Goal: Information Seeking & Learning: Learn about a topic

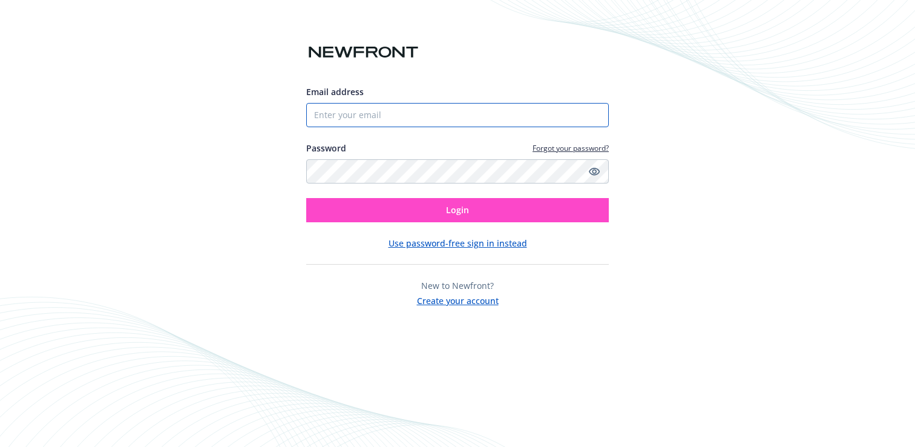
type input "[EMAIL_ADDRESS][DOMAIN_NAME]"
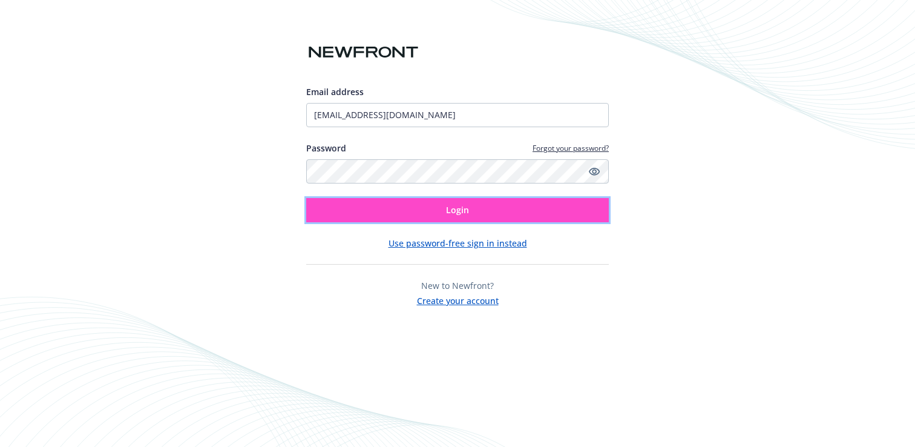
click at [433, 207] on button "Login" at bounding box center [457, 210] width 303 height 24
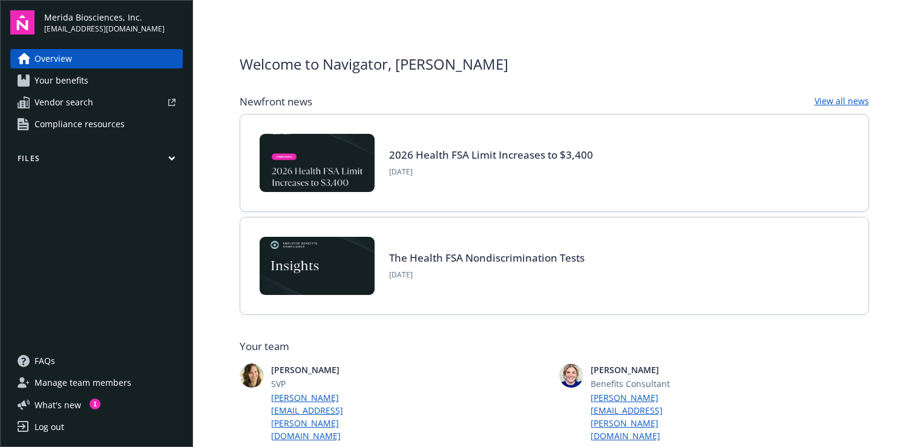
click at [84, 74] on span "Your benefits" at bounding box center [62, 80] width 54 height 19
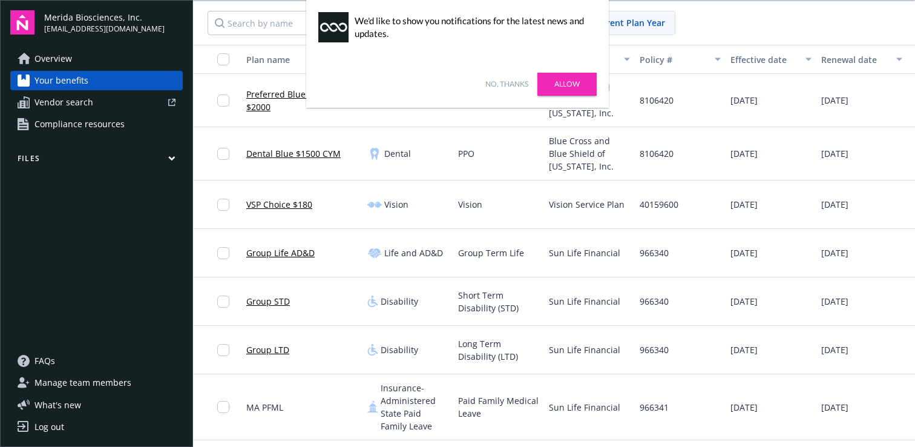
click at [521, 88] on link "No, thanks" at bounding box center [506, 84] width 43 height 11
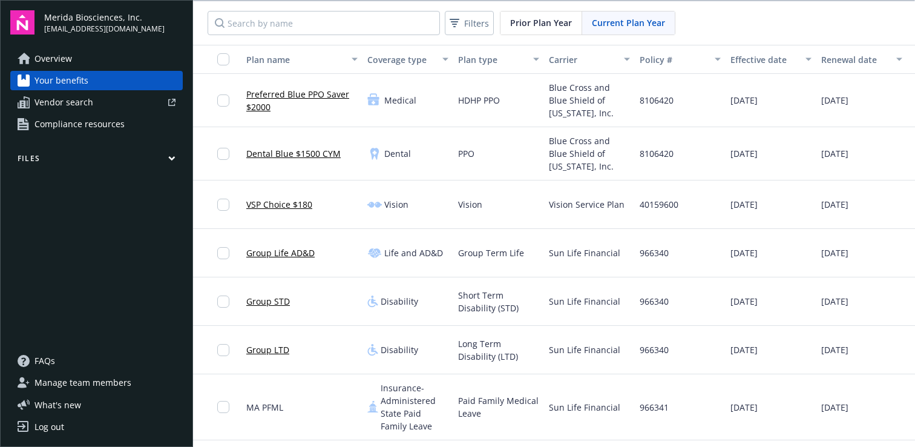
click at [291, 96] on link "Preferred Blue PPO Saver $2000" at bounding box center [301, 100] width 111 height 25
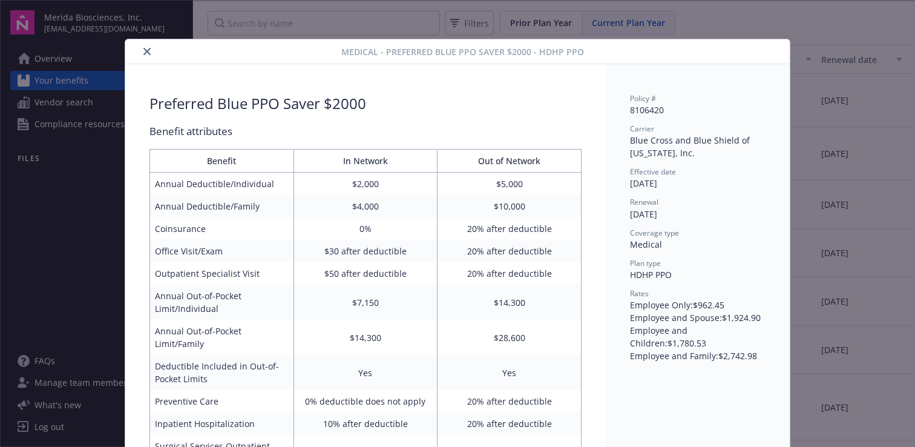
scroll to position [36, 0]
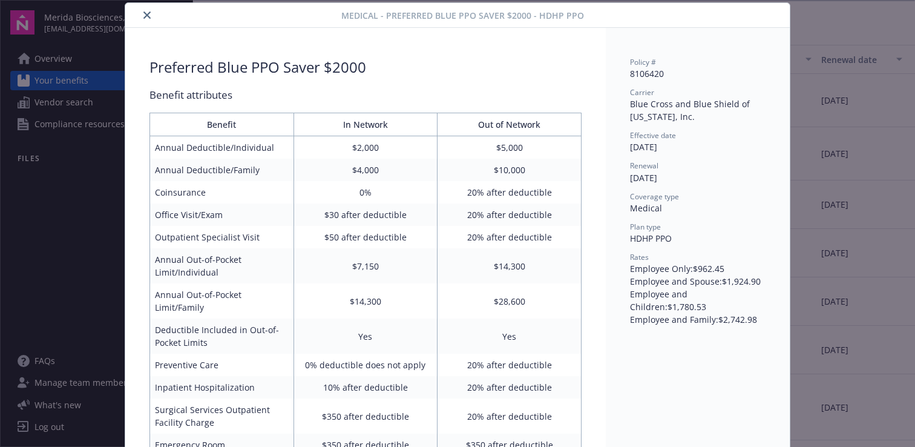
click at [143, 17] on icon "close" at bounding box center [146, 15] width 7 height 7
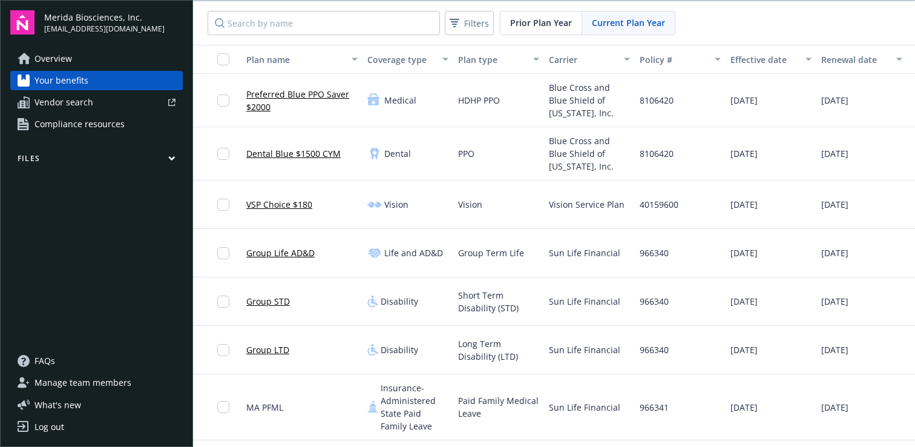
click at [300, 156] on link "Dental Blue $1500 CYM" at bounding box center [293, 153] width 94 height 13
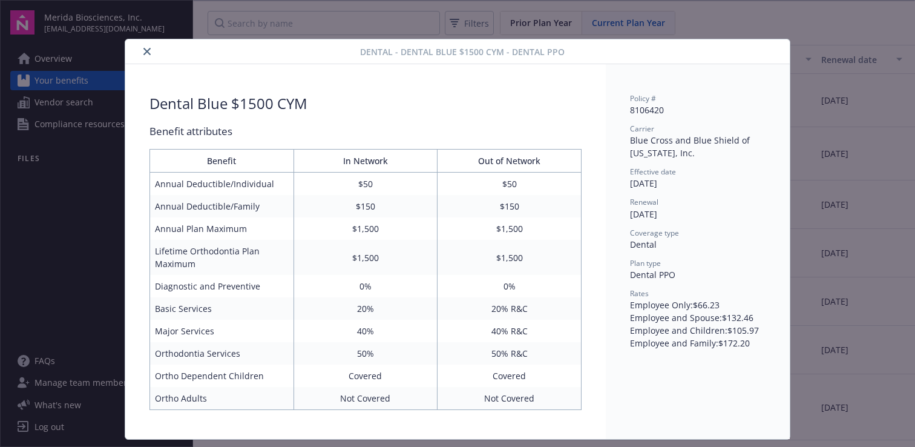
click at [143, 50] on icon "close" at bounding box center [146, 51] width 7 height 7
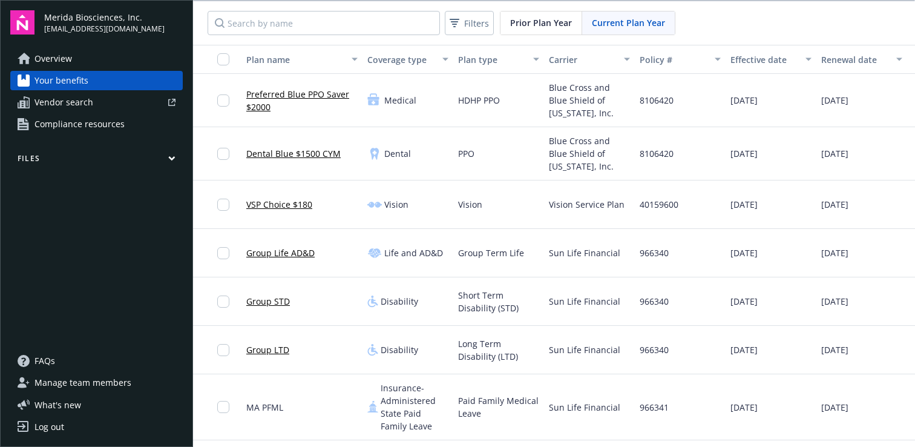
click at [283, 202] on link "VSP Choice $180" at bounding box center [279, 204] width 66 height 13
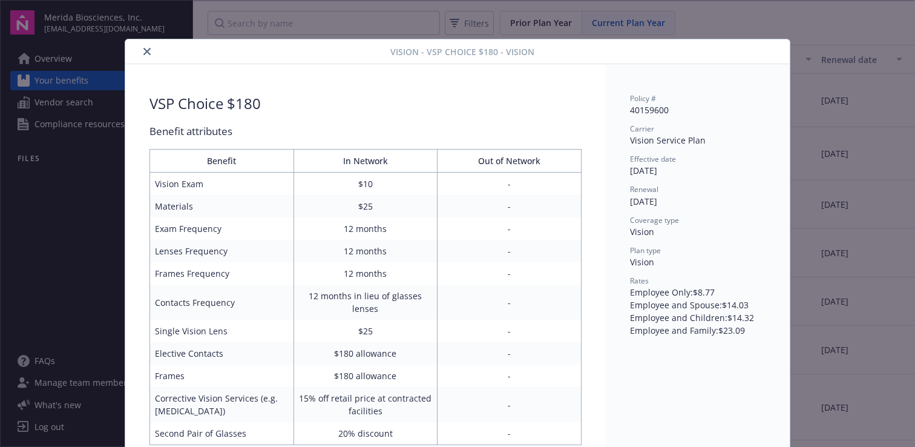
scroll to position [24, 0]
